Goal: Check status: Check status

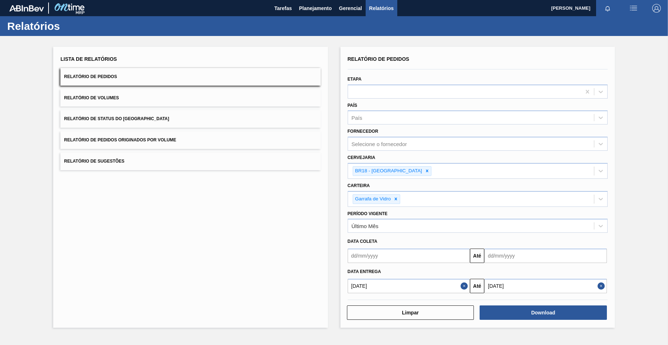
click at [301, 6] on span "Planejamento" at bounding box center [315, 8] width 33 height 9
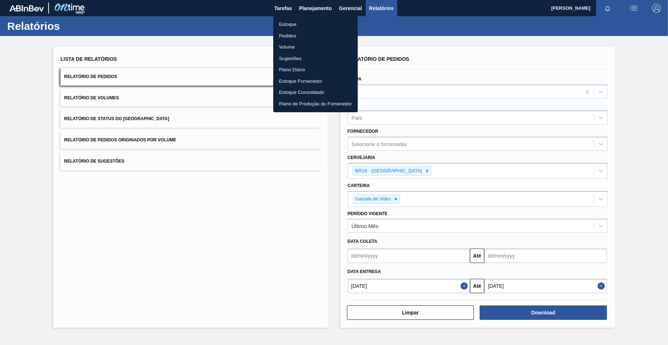
click at [291, 37] on li "Pedidos" at bounding box center [315, 36] width 85 height 12
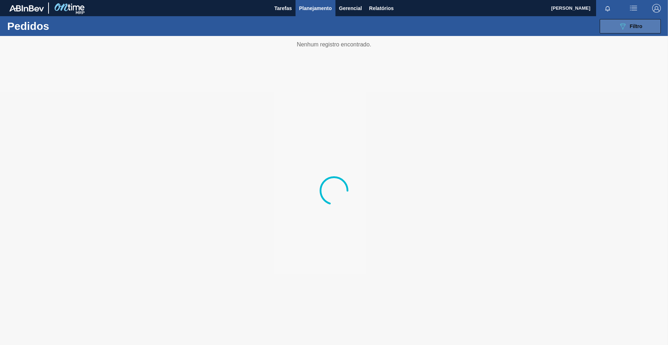
click at [631, 27] on span "Filtro" at bounding box center [636, 26] width 13 height 6
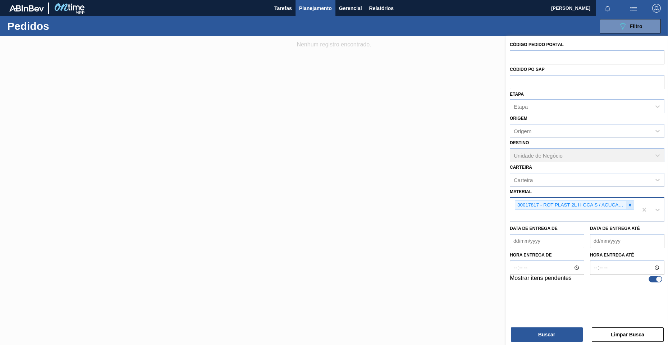
click at [630, 205] on icon at bounding box center [630, 205] width 3 height 3
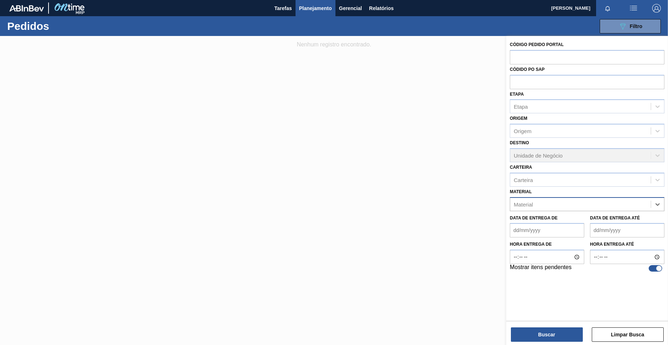
paste input "30034297"
type input "30034297"
click at [590, 228] on div "30034297 - ROT FRONT BUD 330ML NIV25" at bounding box center [587, 221] width 155 height 13
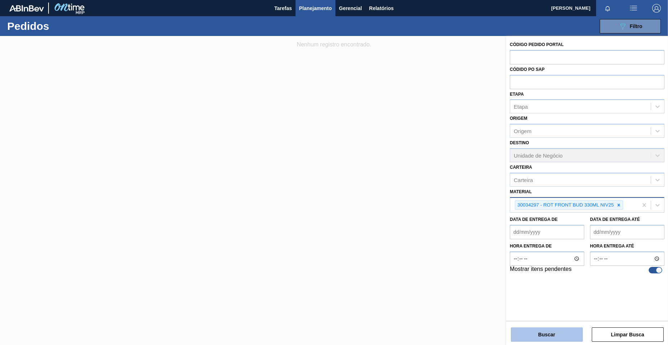
click at [575, 332] on button "Buscar" at bounding box center [547, 334] width 72 height 14
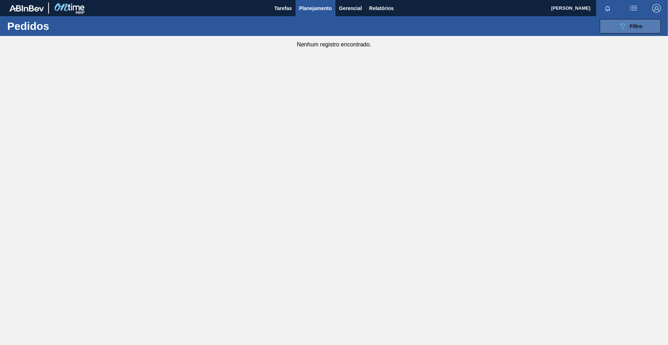
click at [634, 27] on span "Filtro" at bounding box center [636, 26] width 13 height 6
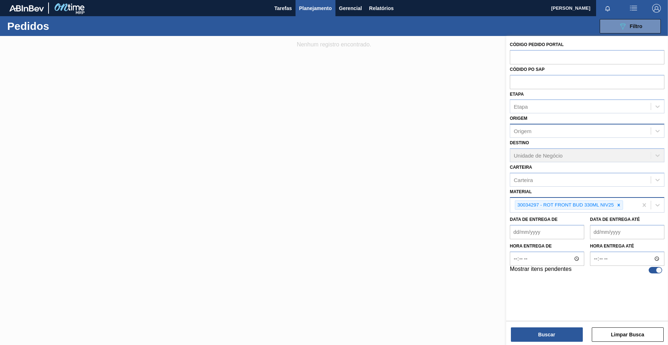
click at [555, 124] on div "Origem" at bounding box center [587, 131] width 155 height 14
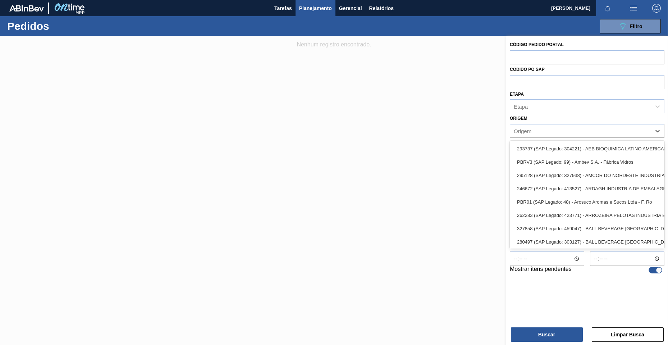
click at [506, 134] on div at bounding box center [334, 208] width 668 height 345
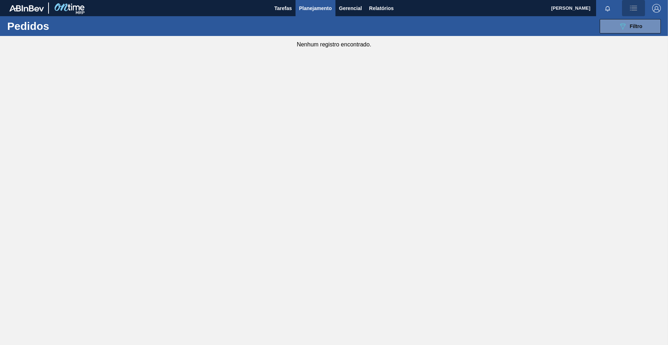
click at [624, 15] on button "button" at bounding box center [633, 8] width 23 height 16
click at [629, 22] on li "Upload de Volumes" at bounding box center [631, 25] width 62 height 13
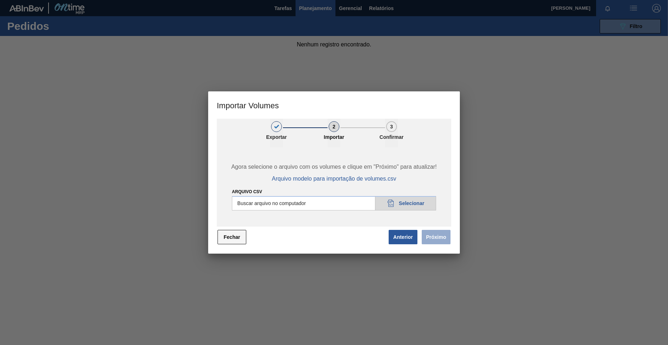
click at [220, 236] on button "Fechar" at bounding box center [232, 237] width 29 height 14
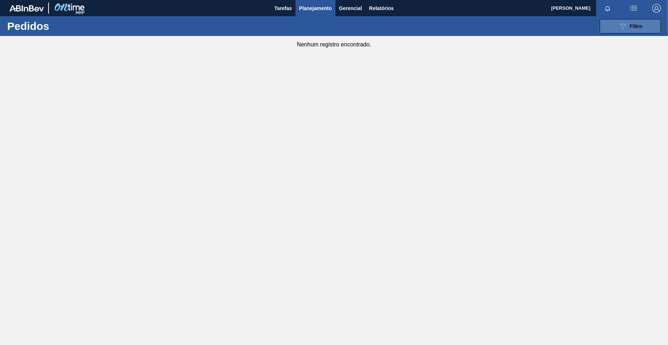
click at [625, 27] on icon "089F7B8B-B2A5-4AFE-B5C0-19BA573D28AC" at bounding box center [623, 26] width 9 height 9
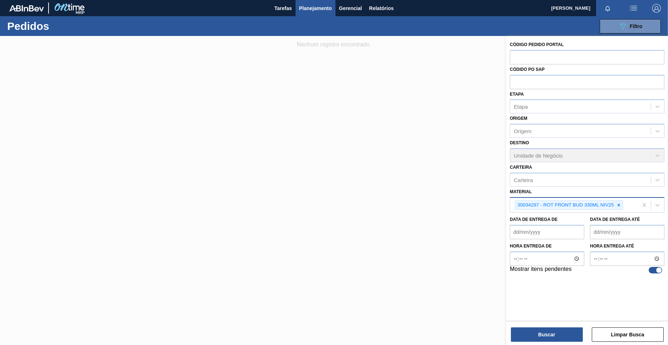
click at [568, 188] on div "Material 30034297 - ROT FRONT BUD 330ML NIV25" at bounding box center [587, 200] width 155 height 26
click at [558, 149] on div "Destino Unidade de Negócio" at bounding box center [587, 150] width 155 height 24
click at [528, 332] on button "Buscar" at bounding box center [547, 334] width 72 height 14
